Goal: Information Seeking & Learning: Learn about a topic

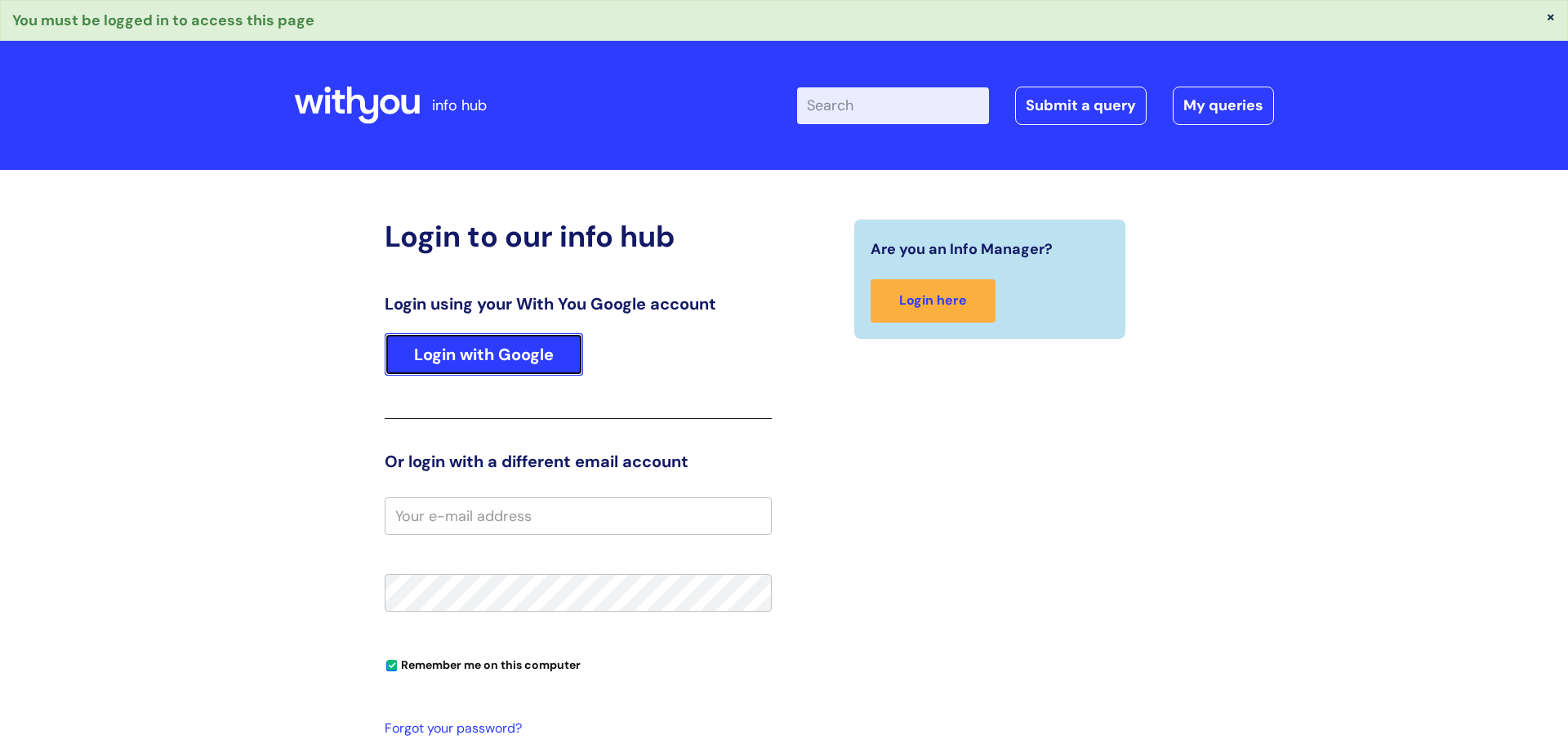
drag, startPoint x: 546, startPoint y: 343, endPoint x: 560, endPoint y: 345, distance: 14.1
click at [545, 343] on link "Login with Google" at bounding box center [484, 355] width 198 height 42
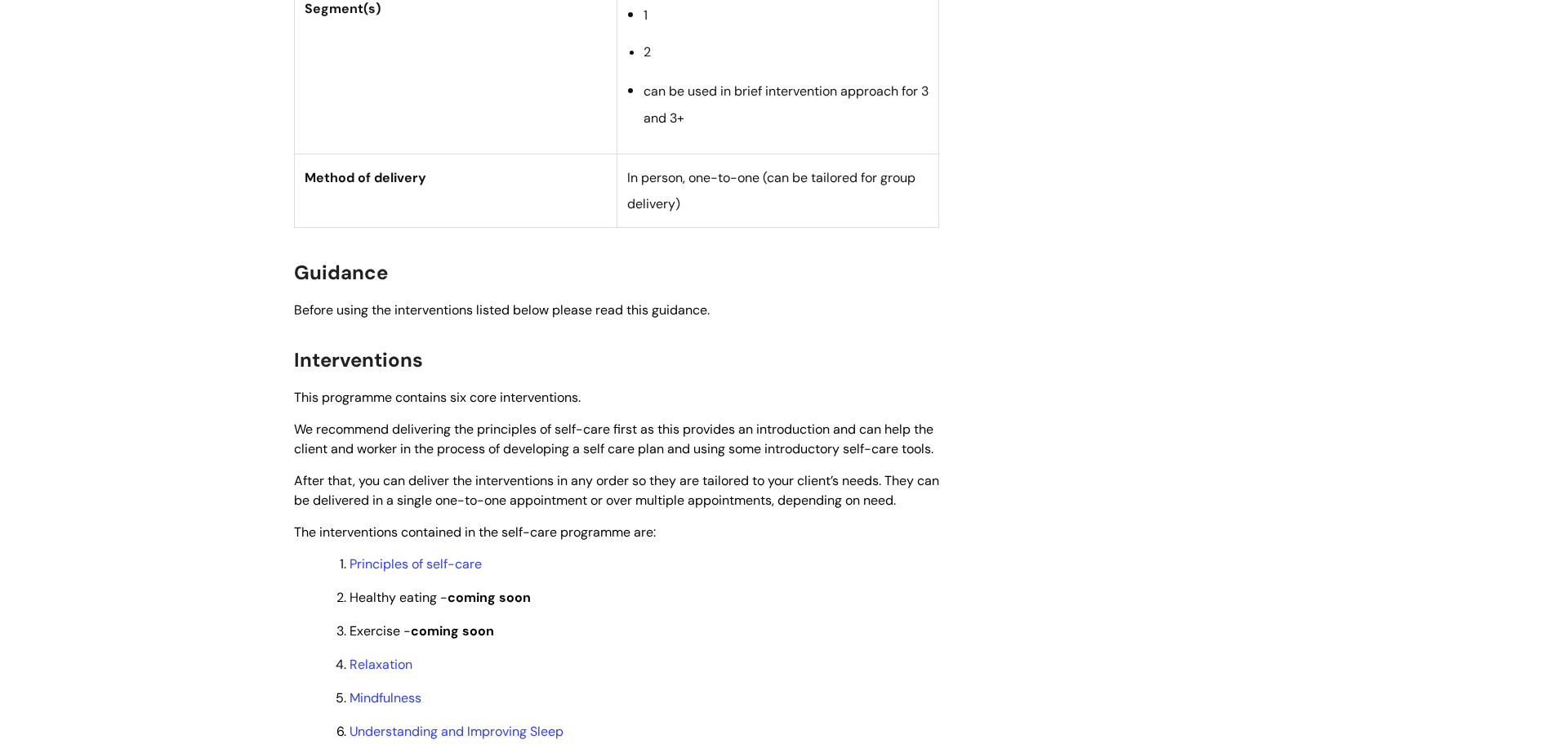
scroll to position [1367, 0]
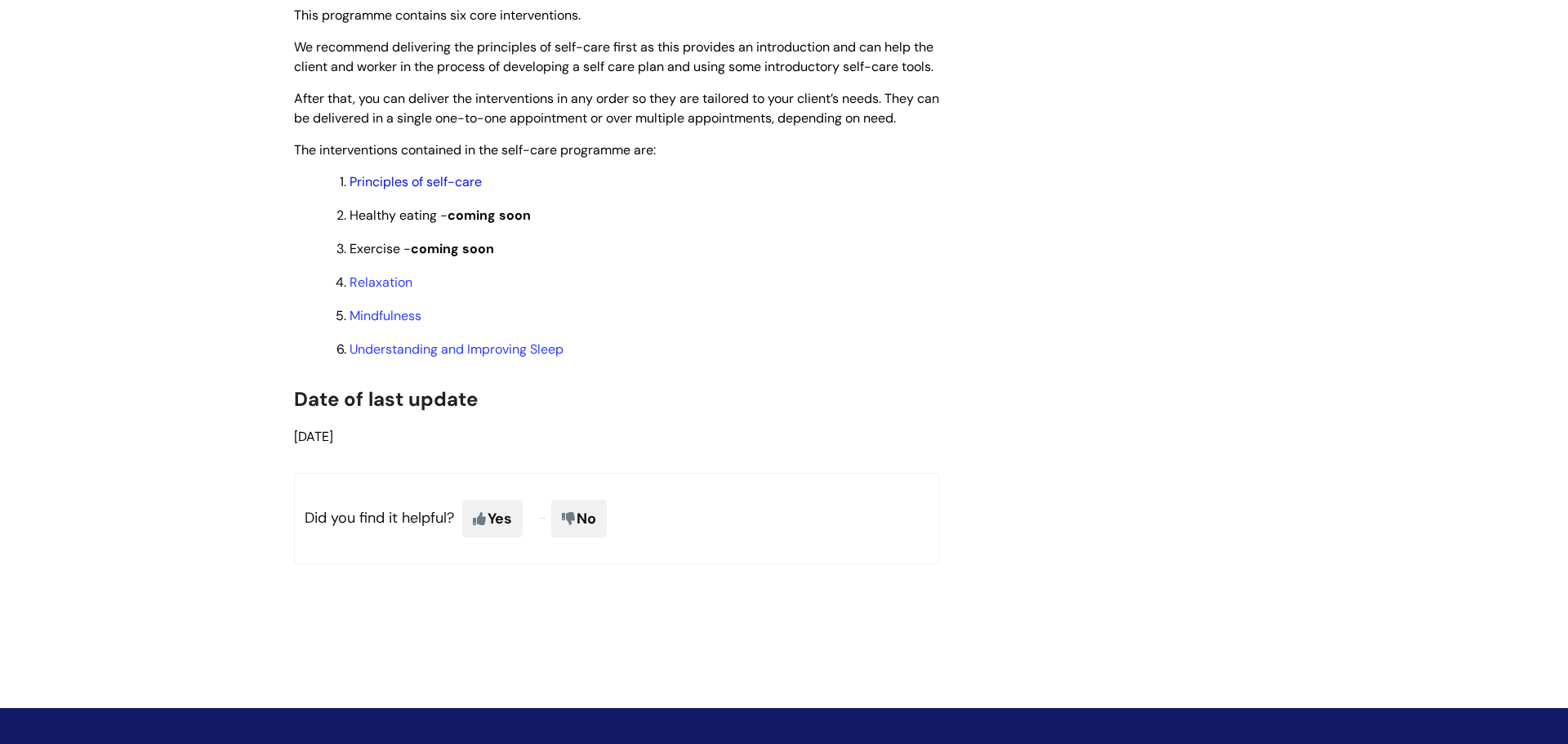
click at [428, 190] on link "Principles of self-care" at bounding box center [416, 182] width 133 height 17
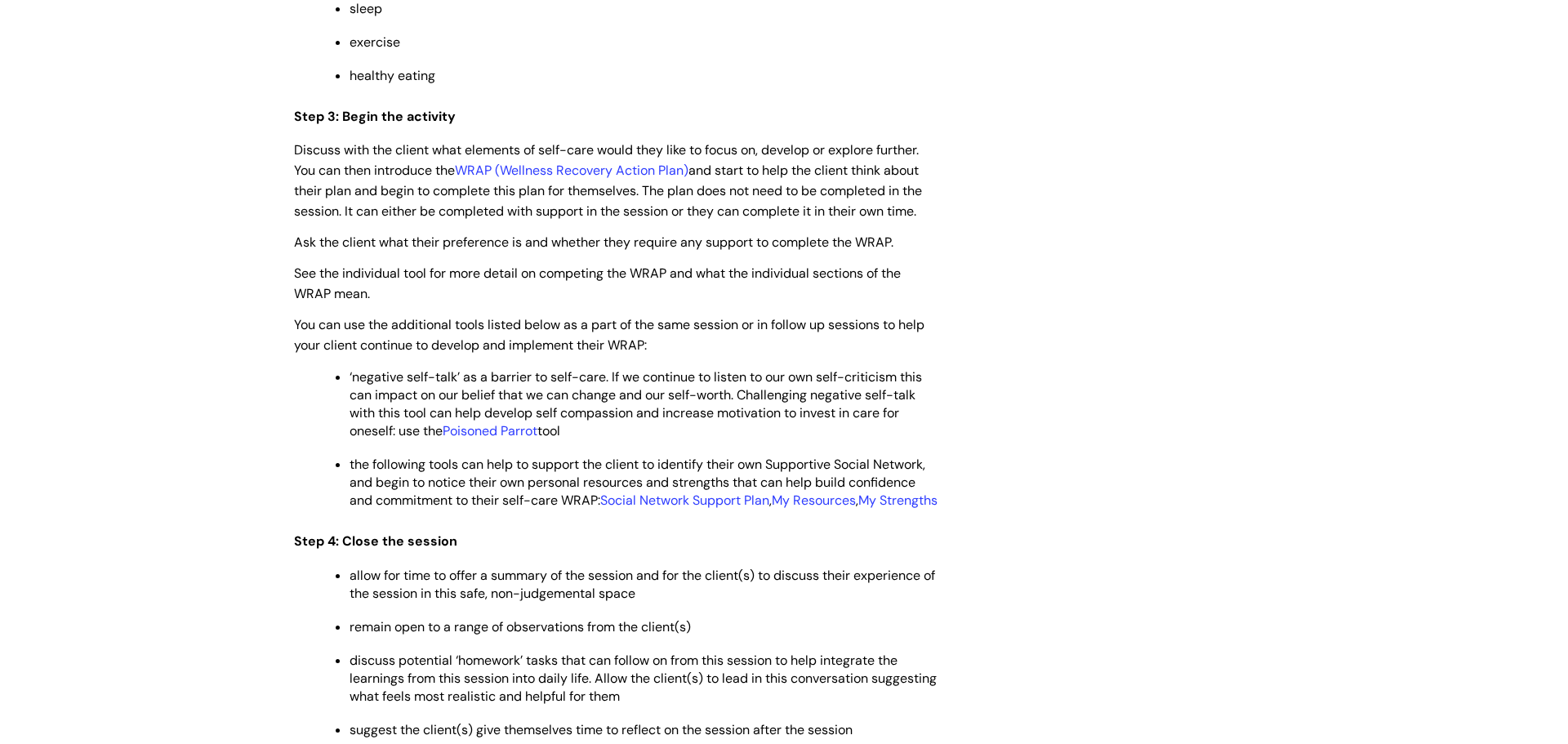
scroll to position [2848, 0]
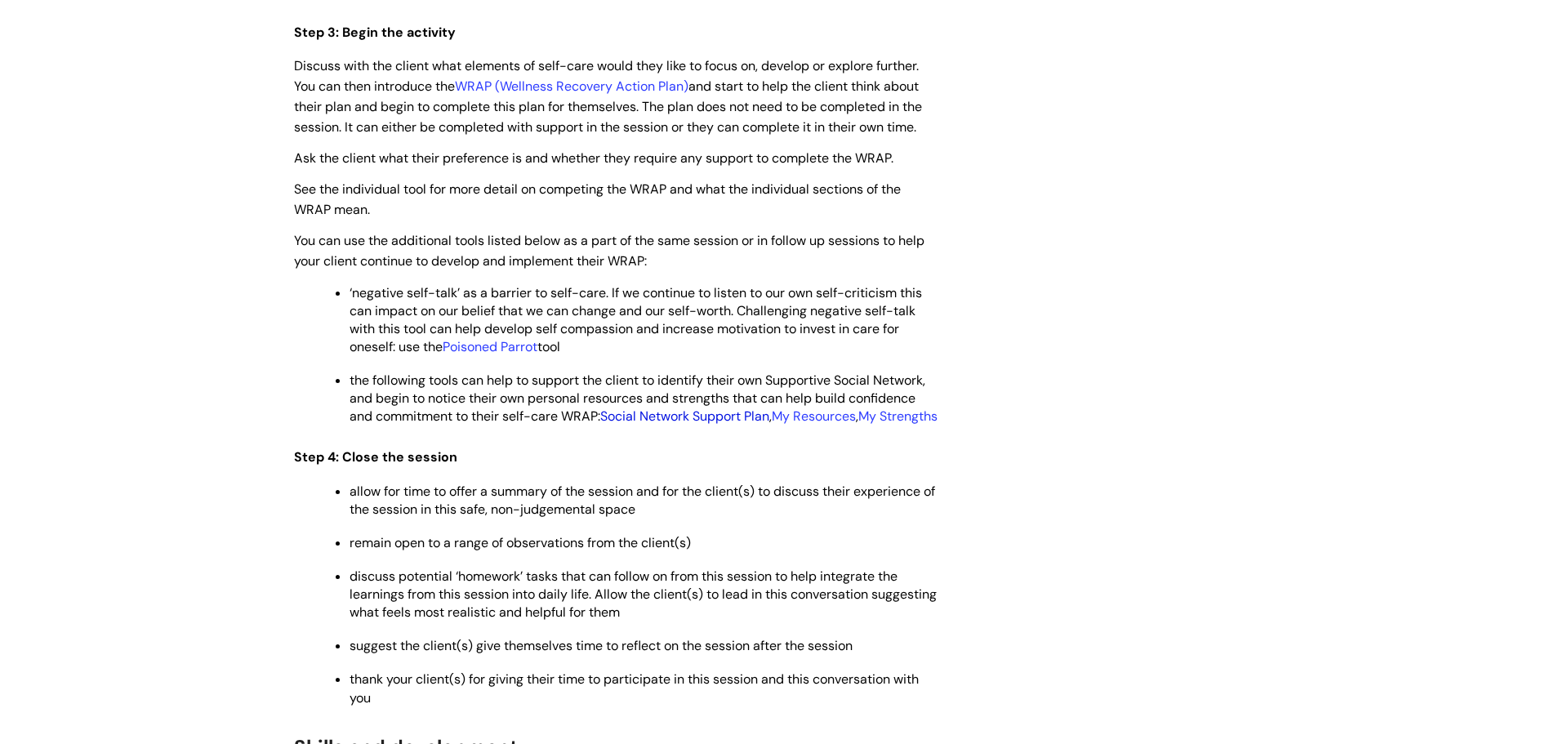
click at [715, 425] on link "Social Network Support Plan" at bounding box center [684, 416] width 169 height 17
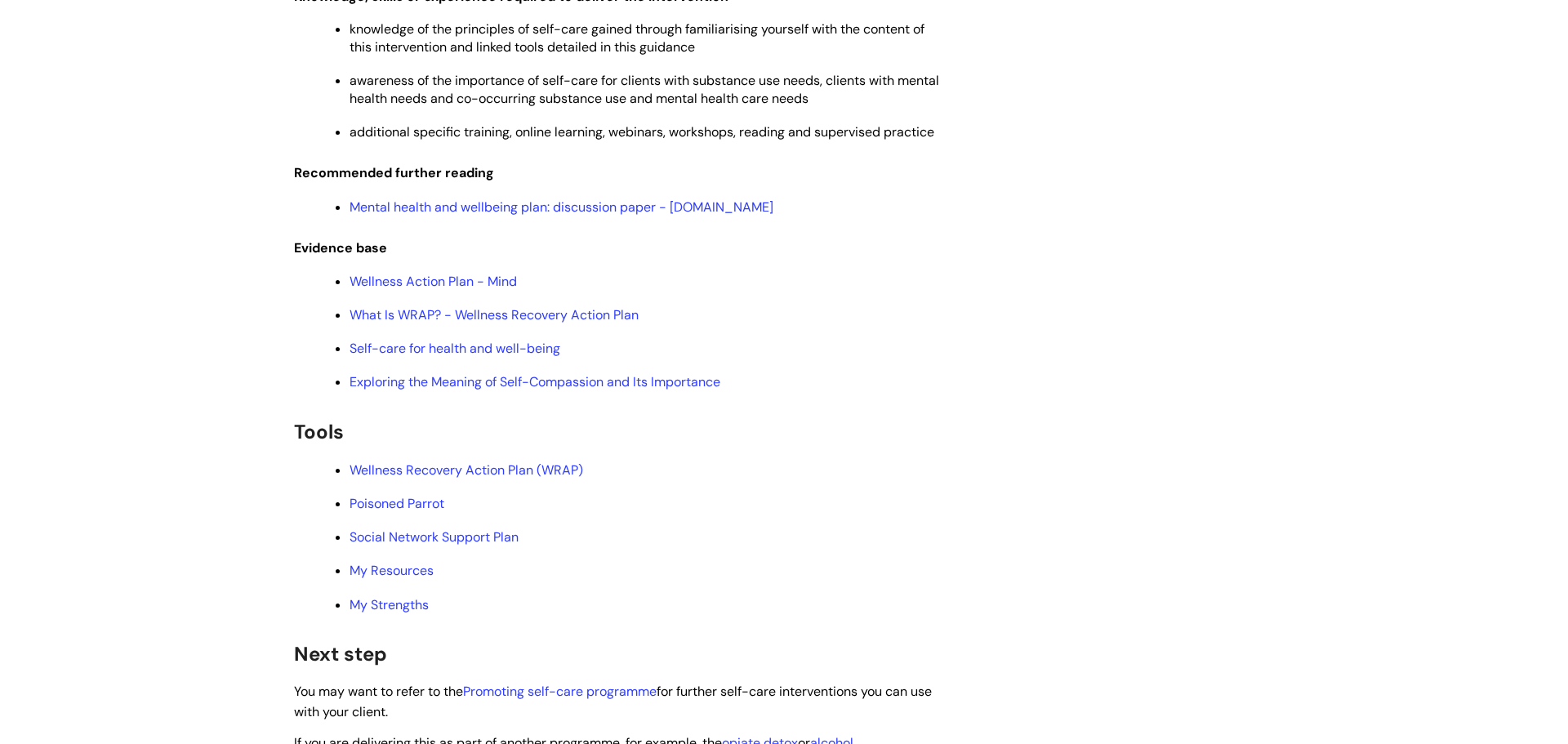
scroll to position [3663, 0]
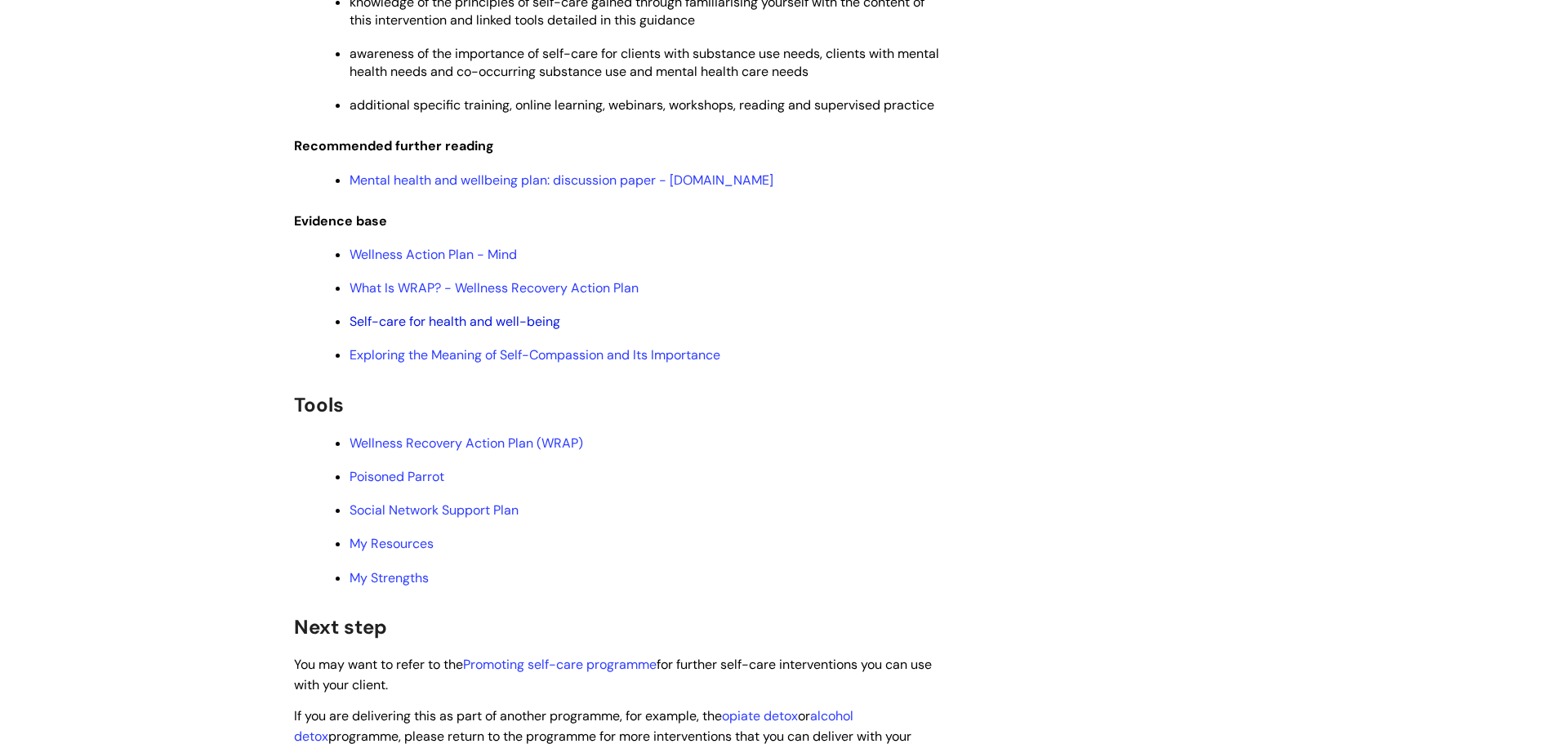
click at [508, 330] on link "Self-care for health and well-being" at bounding box center [455, 321] width 211 height 17
click at [459, 452] on link "Wellness Recovery Action Plan (WRAP)" at bounding box center [466, 443] width 234 height 17
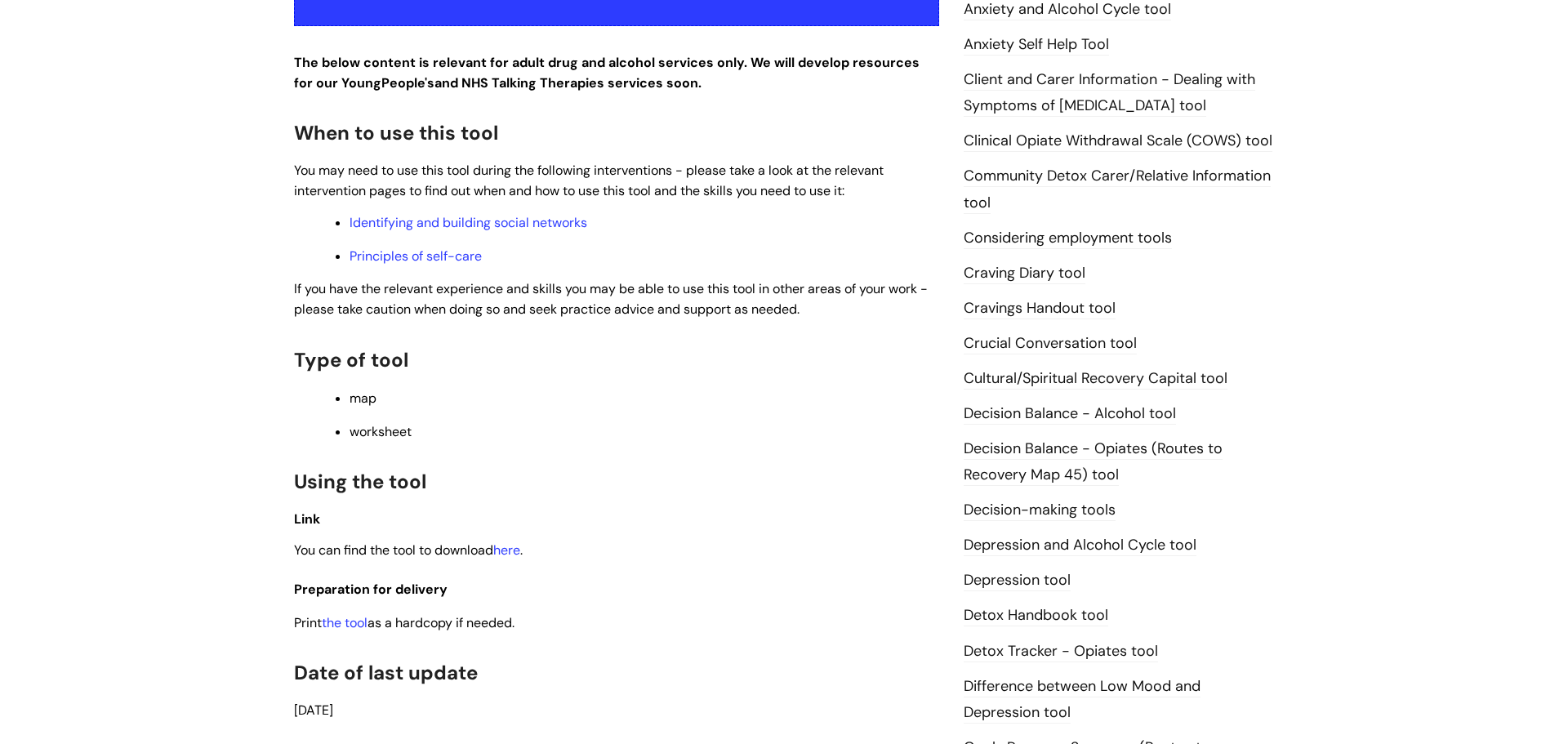
scroll to position [673, 0]
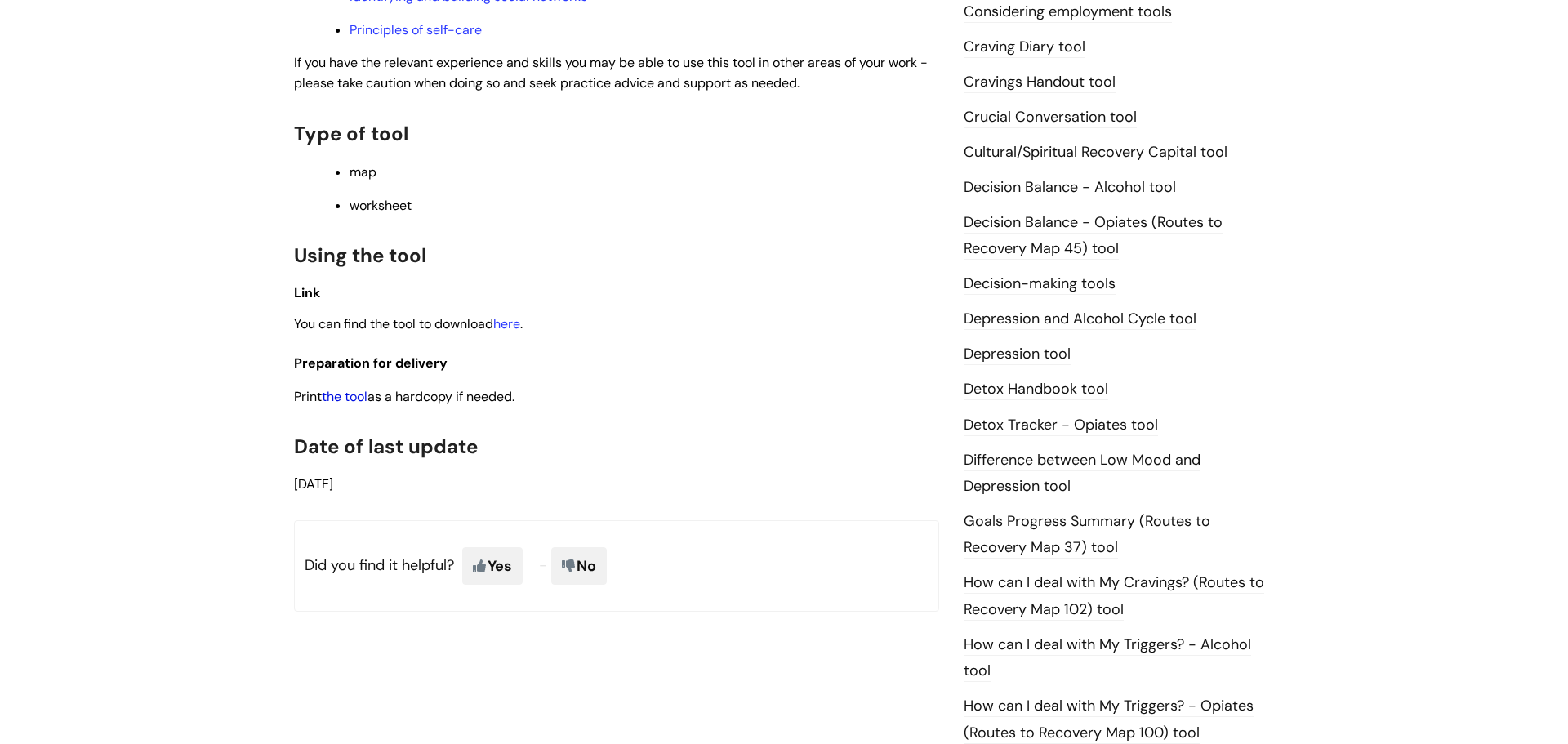
click at [364, 400] on link "the tool" at bounding box center [345, 397] width 46 height 17
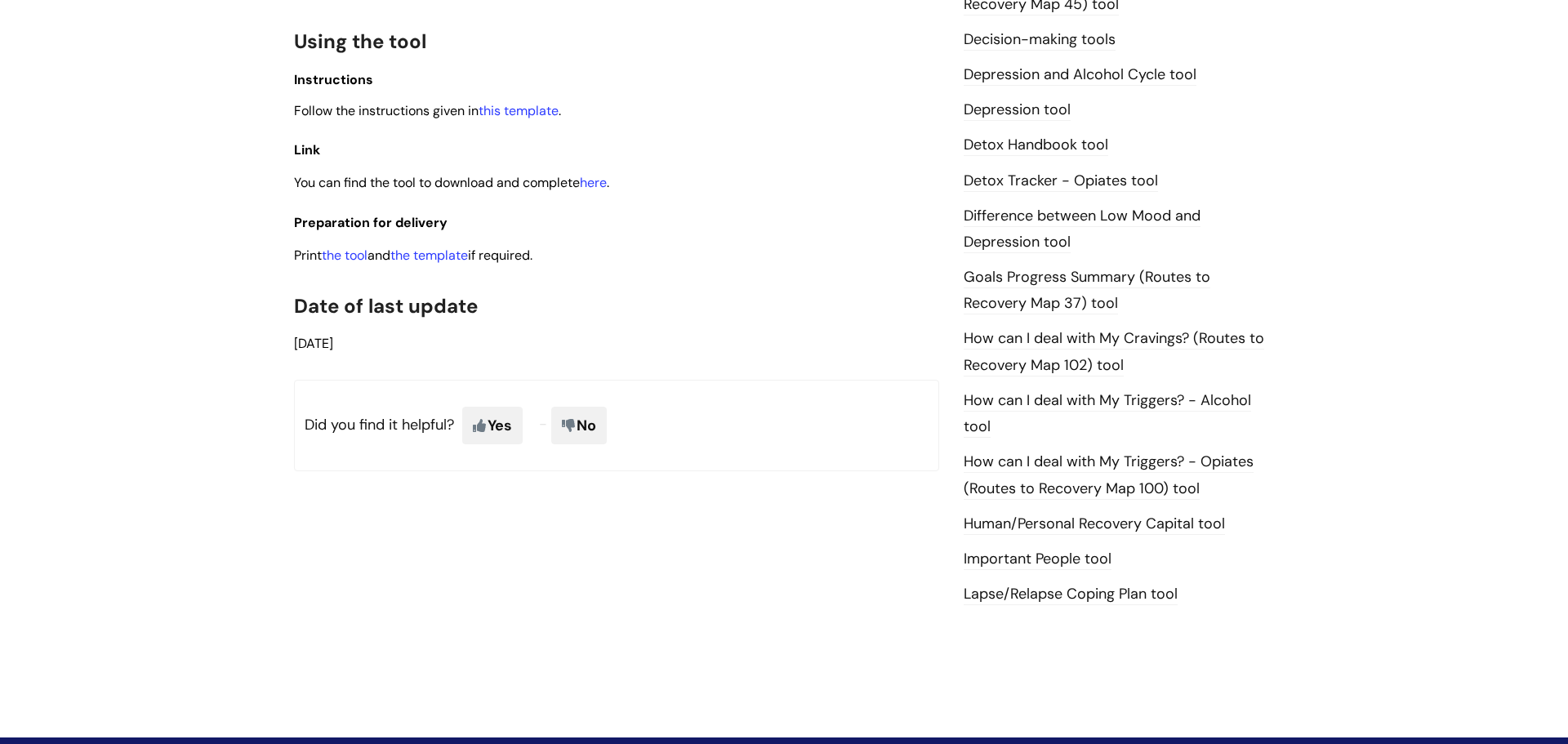
scroll to position [841, 0]
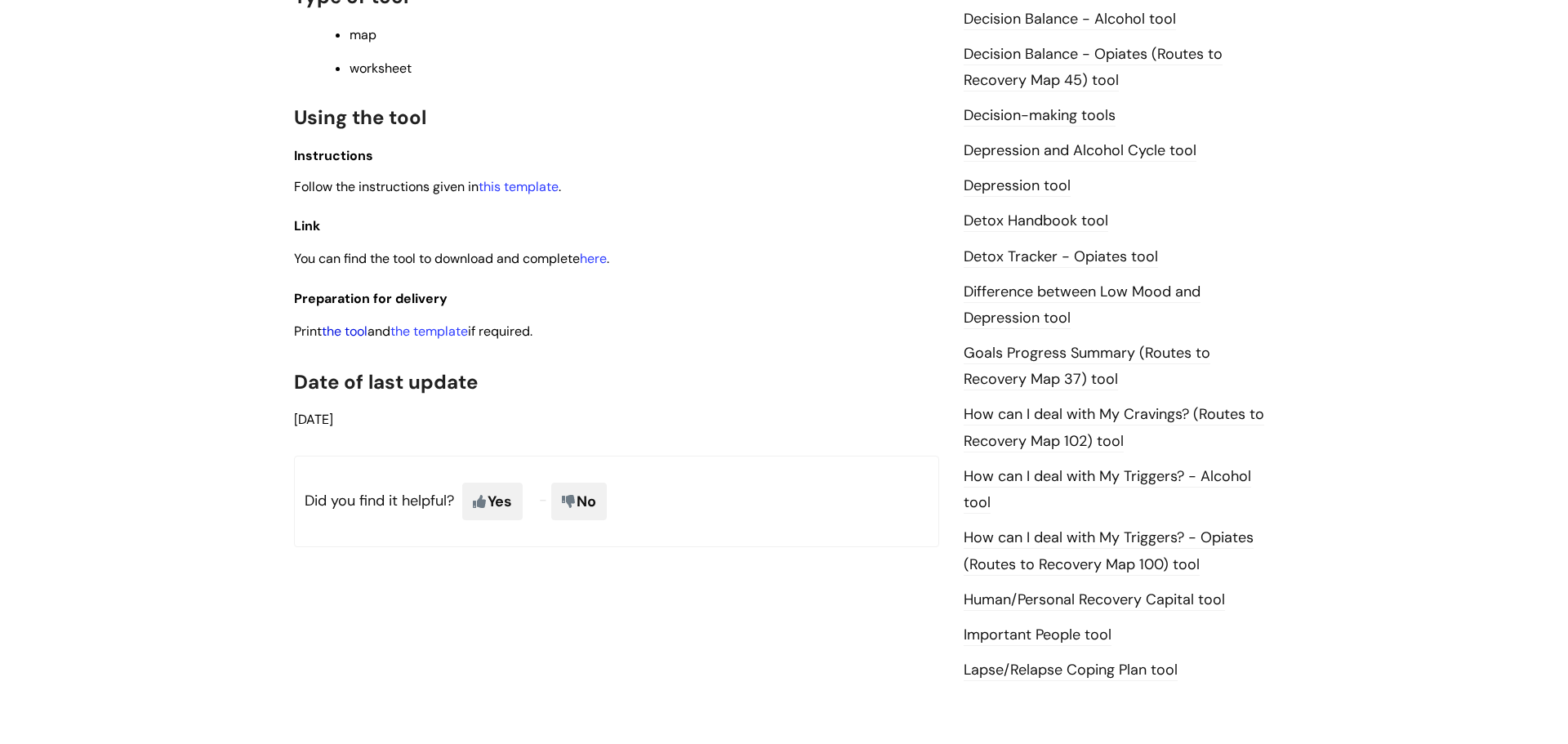
click at [360, 329] on link "the tool" at bounding box center [345, 332] width 46 height 17
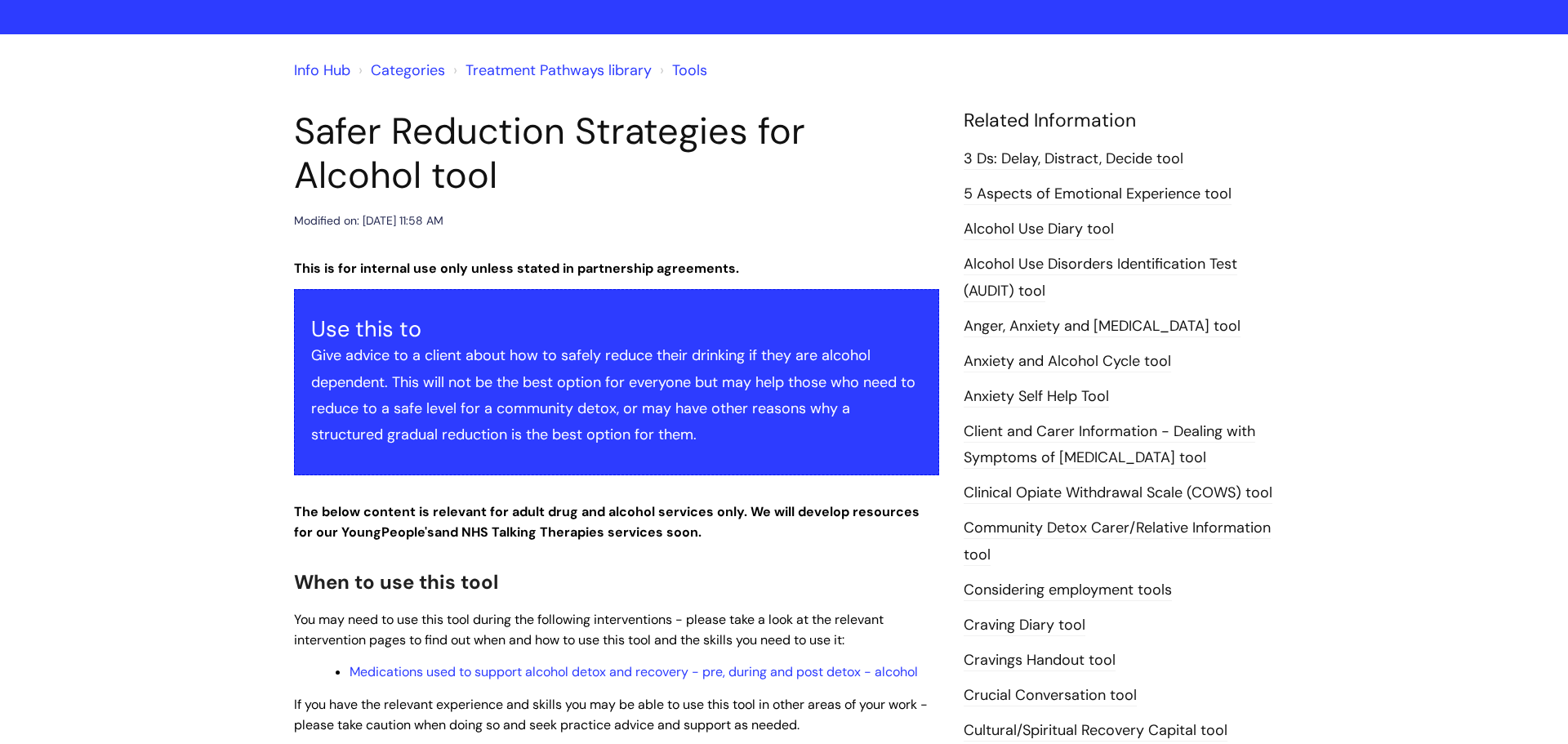
scroll to position [540, 0]
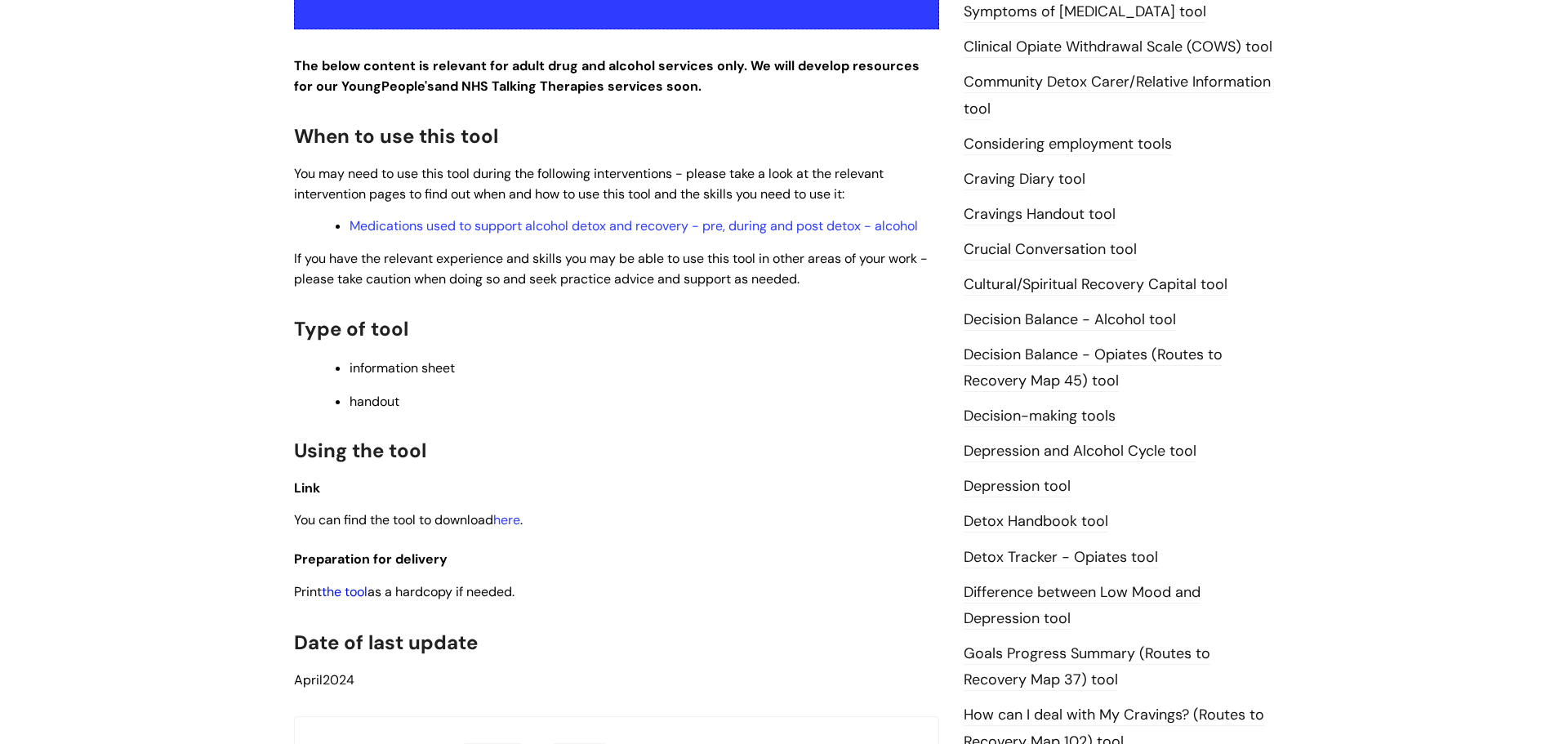
click at [348, 590] on link "the tool" at bounding box center [345, 592] width 46 height 17
click at [361, 594] on link "the tool" at bounding box center [345, 592] width 46 height 17
